Goal: Task Accomplishment & Management: Manage account settings

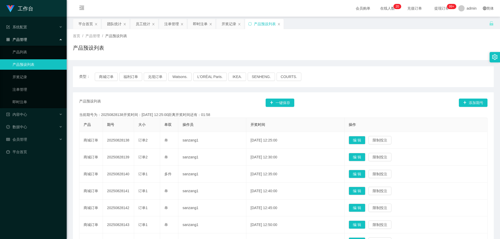
drag, startPoint x: 184, startPoint y: 116, endPoint x: 220, endPoint y: 115, distance: 37.0
click at [220, 115] on div "当前期号为：20250828138开奖时间：[DATE] 12:25:00距离开奖时间还有：01:58" at bounding box center [283, 114] width 408 height 5
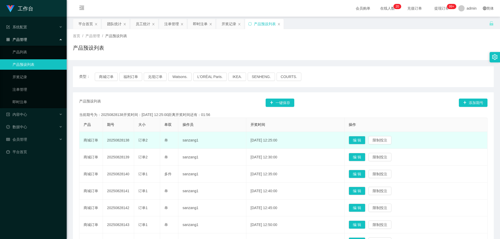
click at [123, 138] on td "20250828138" at bounding box center [118, 140] width 31 height 17
drag, startPoint x: 117, startPoint y: 141, endPoint x: 190, endPoint y: 135, distance: 72.6
click at [190, 135] on tr "商城订单 20250828138 订单2 单 sanzang1 [DATE] 12:25:00 编 辑 限制投注" at bounding box center [283, 140] width 408 height 17
click at [239, 146] on td "sanzang1" at bounding box center [212, 140] width 68 height 17
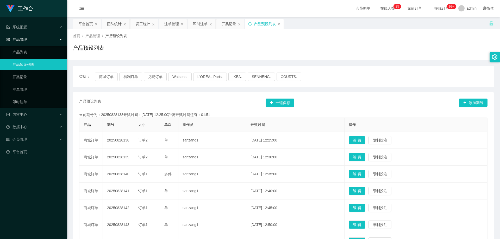
drag, startPoint x: 208, startPoint y: 114, endPoint x: 214, endPoint y: 114, distance: 6.0
click at [214, 114] on div "当前期号为：20250828138开奖时间：[DATE] 12:25:00距离开奖时间还有：01:51" at bounding box center [283, 114] width 408 height 5
click at [217, 114] on div "当前期号为：20250828138开奖时间：[DATE] 12:25:00距离开奖时间还有：01:51" at bounding box center [283, 114] width 408 height 5
click at [26, 137] on span "会员管理" at bounding box center [16, 139] width 21 height 4
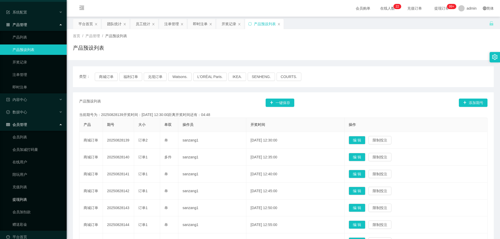
scroll to position [23, 0]
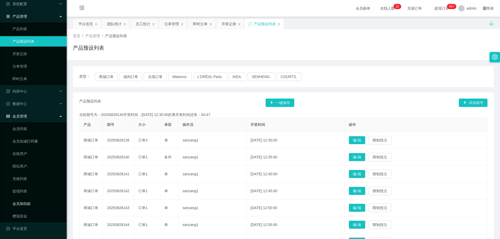
click at [25, 206] on link "会员加扣款" at bounding box center [37, 204] width 50 height 10
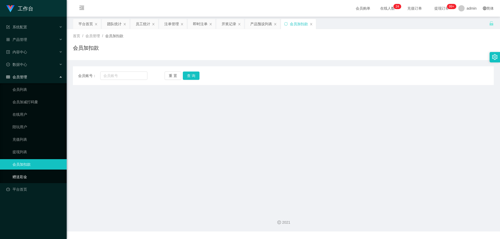
click at [22, 178] on link "赠送彩金" at bounding box center [37, 177] width 50 height 10
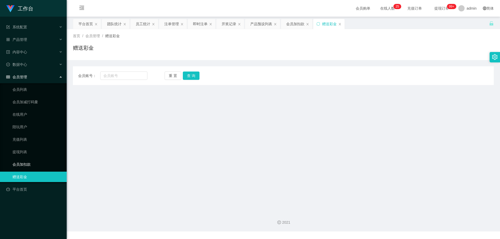
click at [28, 162] on link "会员加扣款" at bounding box center [37, 164] width 50 height 10
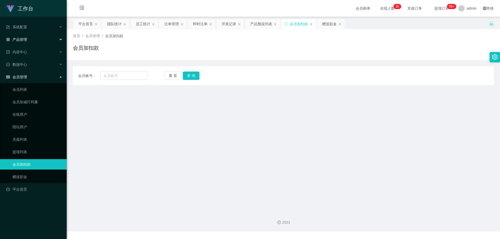
click at [23, 41] on span "产品管理" at bounding box center [16, 39] width 21 height 4
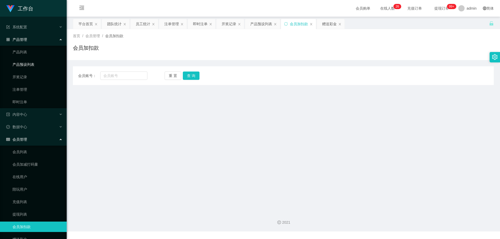
click at [22, 65] on link "产品预设列表" at bounding box center [37, 64] width 50 height 10
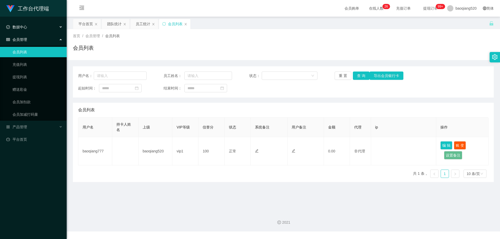
click at [30, 30] on div "数据中心" at bounding box center [33, 27] width 67 height 10
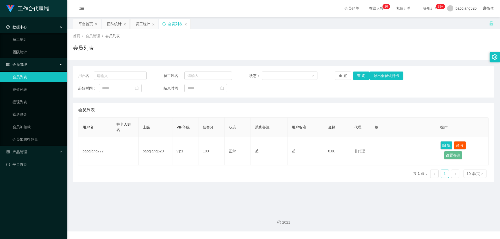
click at [30, 30] on div "数据中心" at bounding box center [33, 27] width 67 height 10
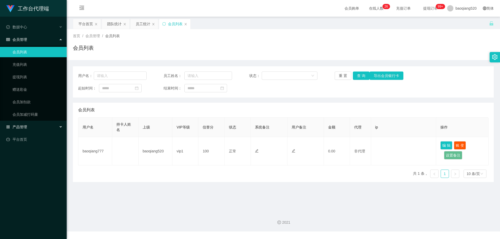
click at [27, 129] on span "产品管理" at bounding box center [16, 127] width 21 height 4
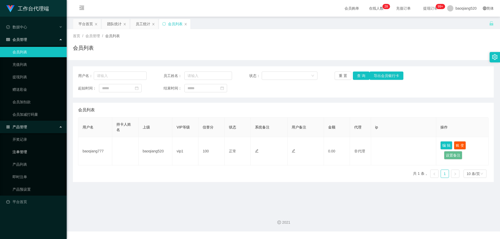
click at [25, 155] on link "注单管理" at bounding box center [37, 152] width 50 height 10
